Goal: Task Accomplishment & Management: Manage account settings

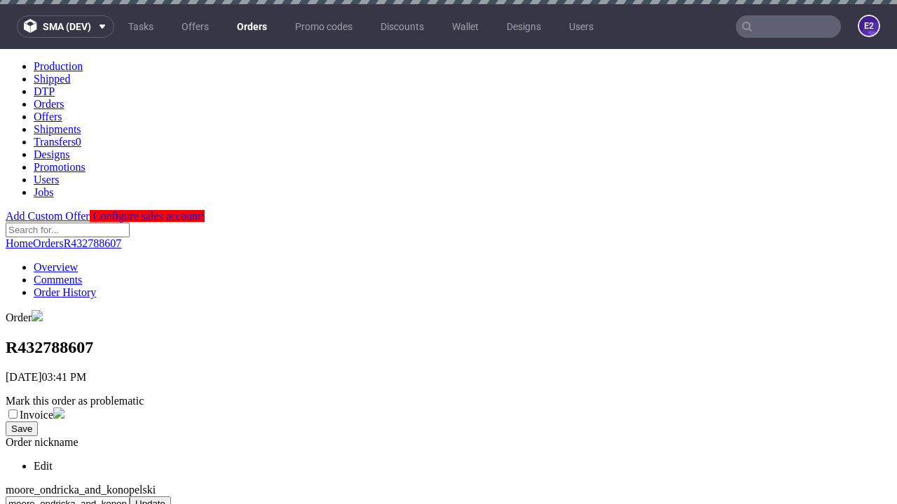
scroll to position [542, 0]
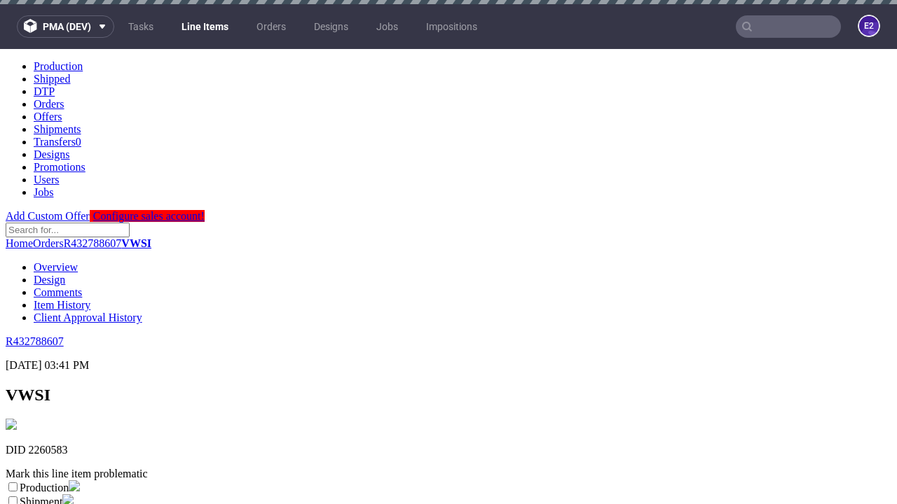
scroll to position [4, 0]
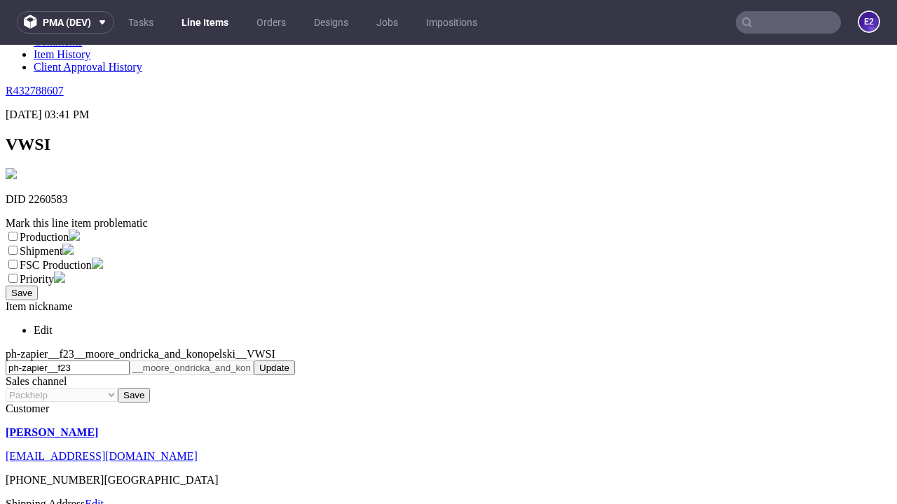
select select "dtp_ca_needed"
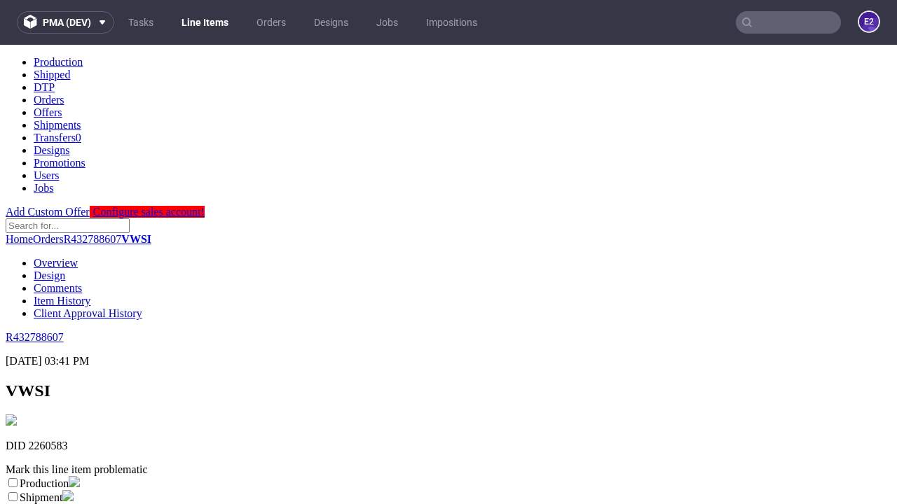
scroll to position [0, 0]
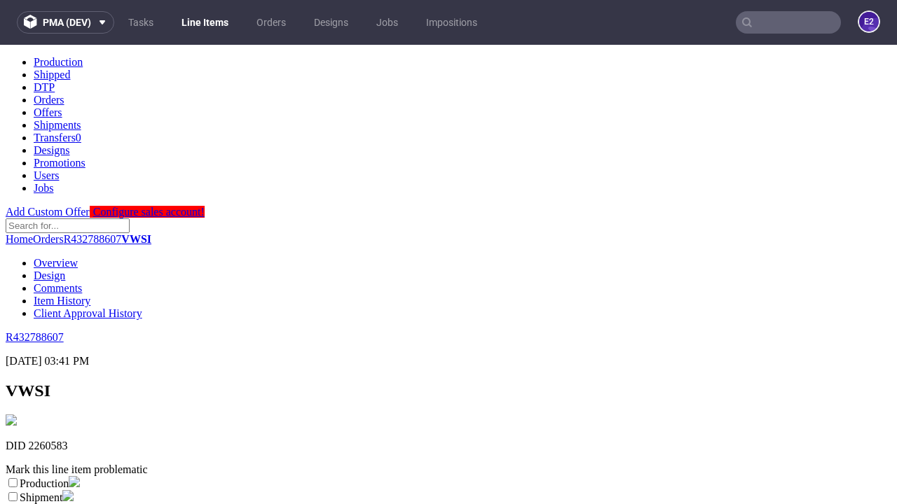
checkbox input "true"
